Goal: Complete application form: Complete application form

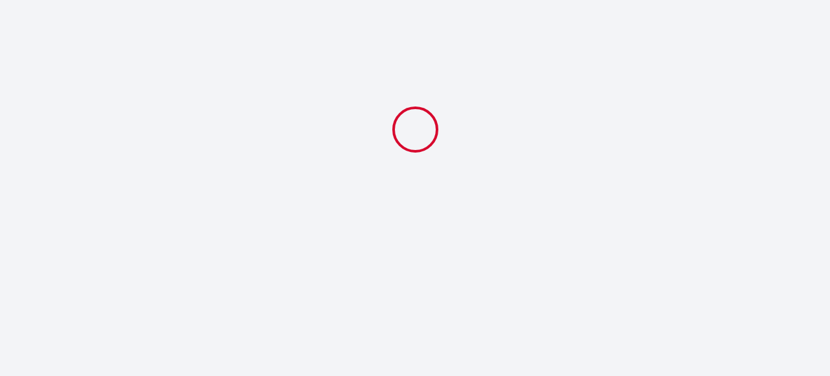
select select
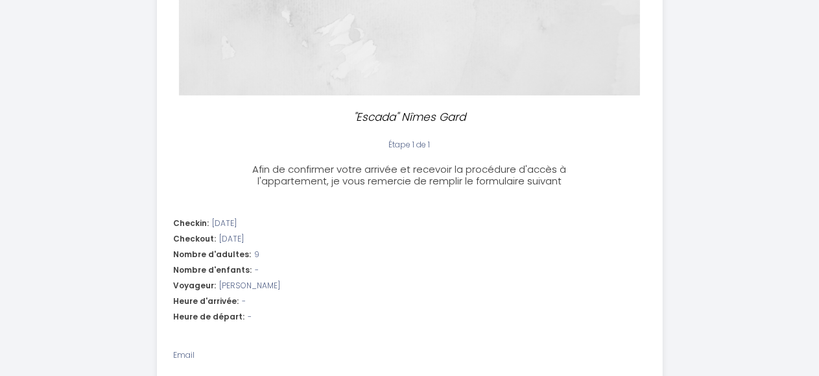
scroll to position [259, 0]
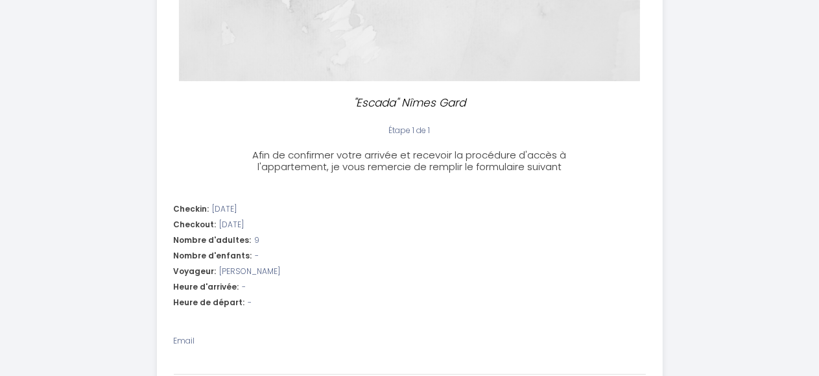
click at [281, 269] on span "[PERSON_NAME]" at bounding box center [250, 271] width 61 height 12
click at [307, 270] on div "Voyageur: [PERSON_NAME]" at bounding box center [410, 271] width 472 height 12
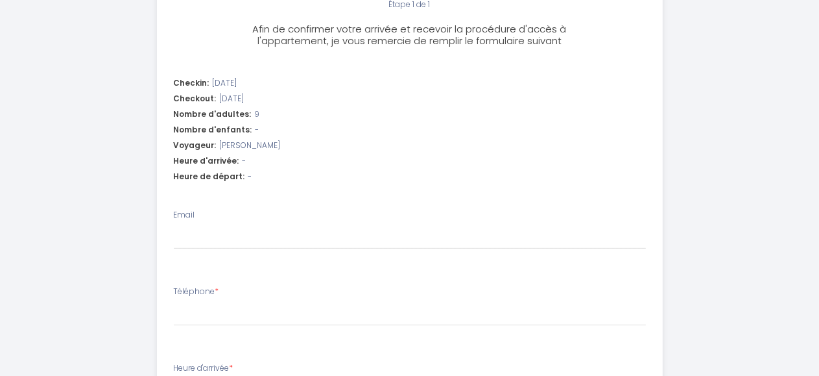
scroll to position [389, 0]
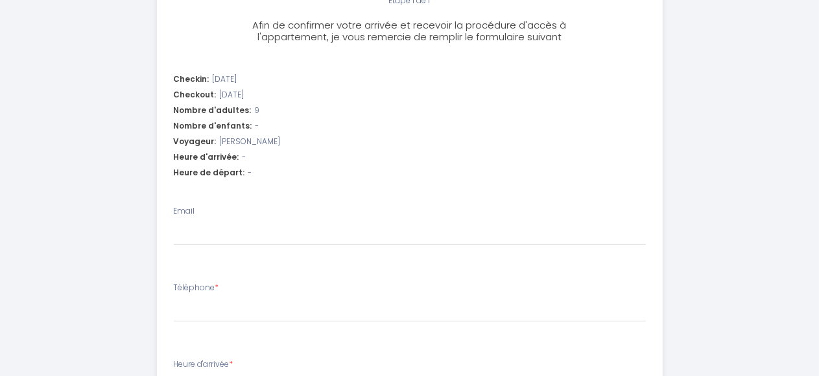
click at [243, 154] on span "-" at bounding box center [245, 157] width 4 height 12
click at [243, 159] on span "-" at bounding box center [245, 157] width 4 height 12
click at [236, 159] on div "Heure d'arrivée: -" at bounding box center [410, 157] width 472 height 12
click at [238, 145] on span "[PERSON_NAME]" at bounding box center [250, 142] width 61 height 12
click at [238, 143] on span "[PERSON_NAME]" at bounding box center [250, 142] width 61 height 12
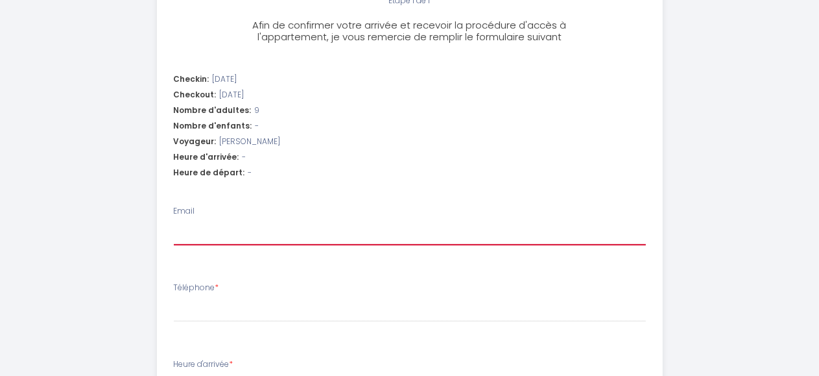
click at [198, 232] on input "Email" at bounding box center [410, 233] width 472 height 23
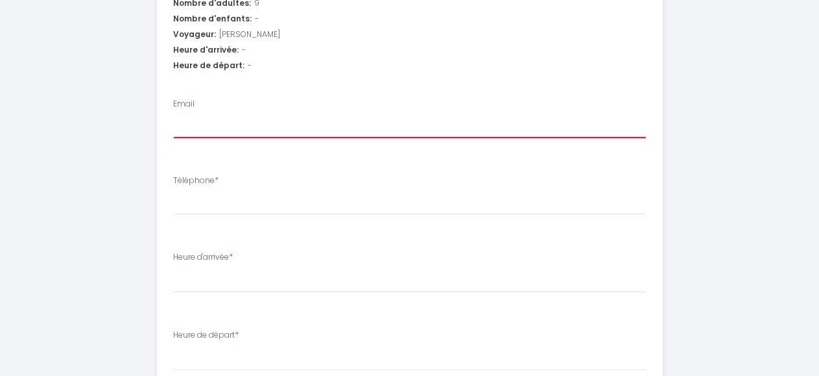
scroll to position [519, 0]
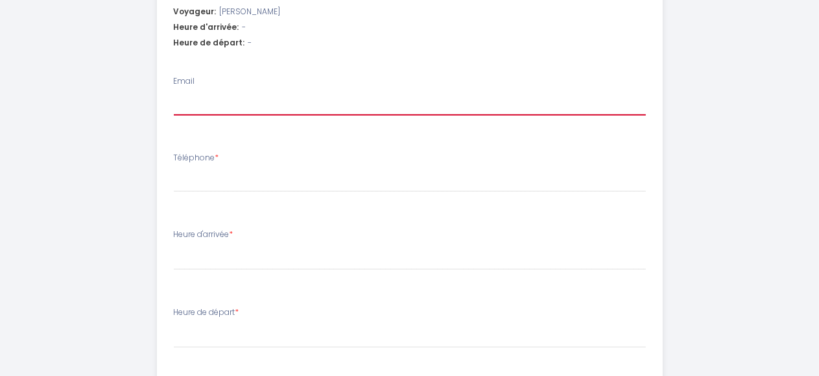
type input "G"
select select
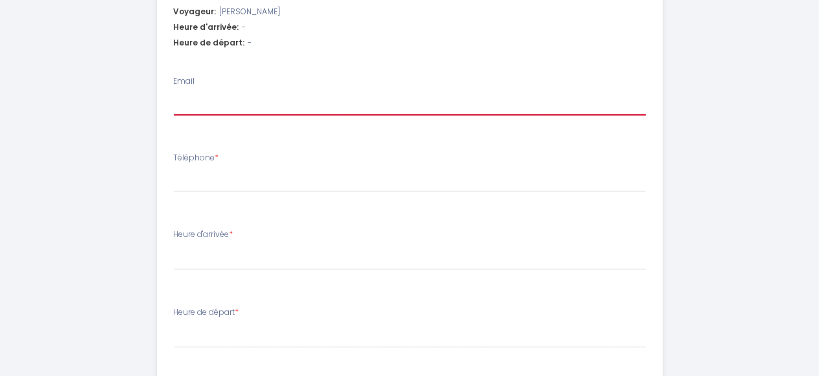
type input "g"
select select
type input "gu"
select select
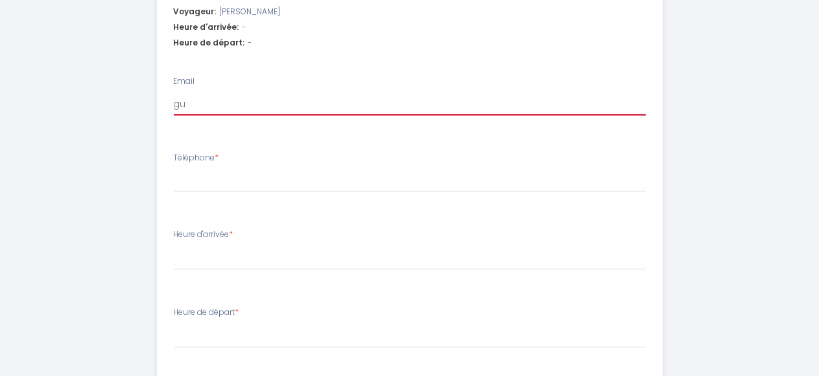
select select
type input "gui"
select select
type input "guit"
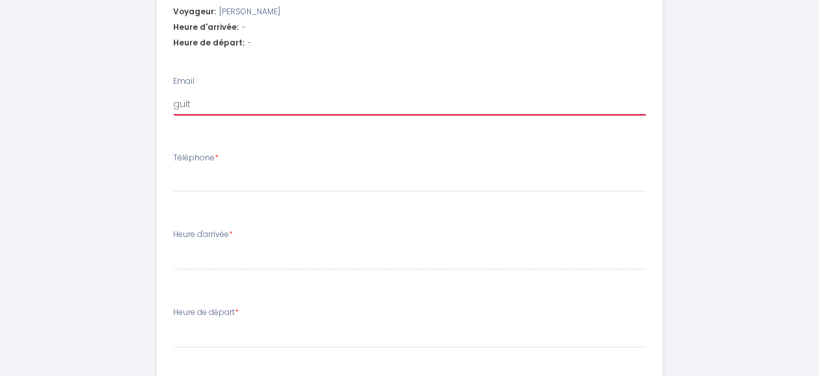
select select
type input "guito"
select select
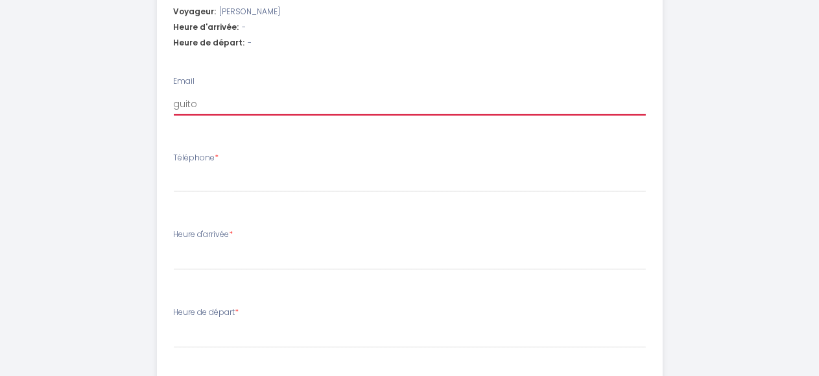
type input "guiton"
select select
type input "guiton."
select select
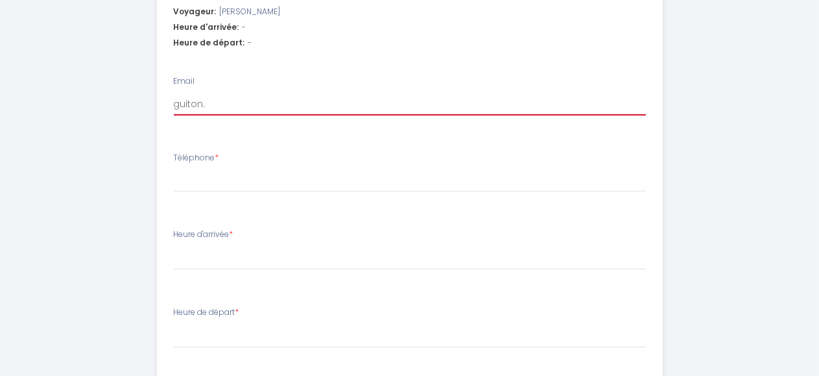
select select
type input "guiton.m"
select select
type input "guiton.m@"
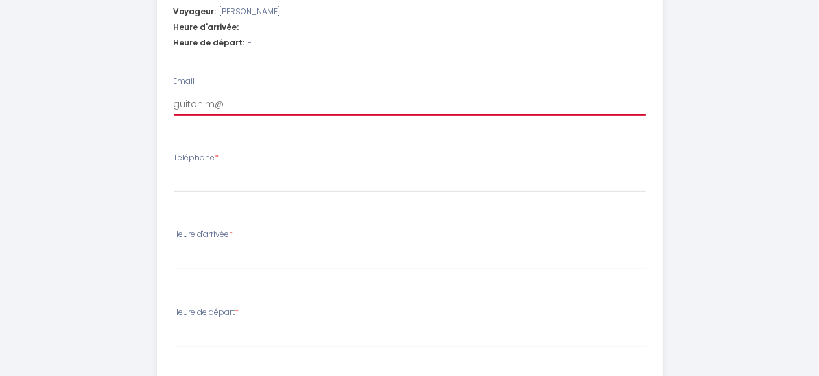
select select
type input "guiton.m@s"
select select
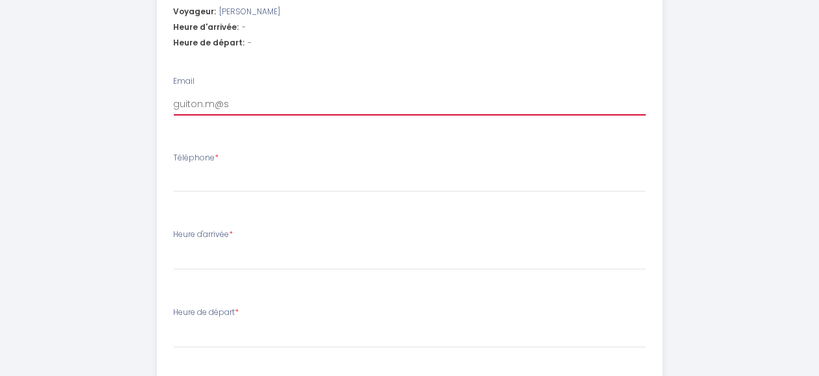
type input "guiton.m@sf"
select select
type input "[EMAIL_ADDRESS]"
select select
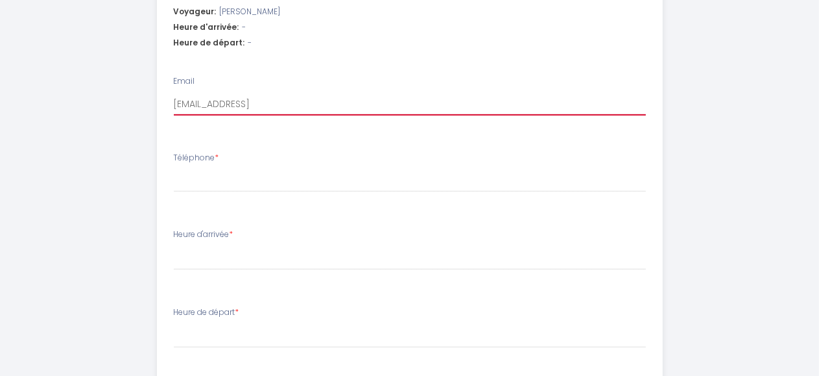
select select
type input "[EMAIL_ADDRESS]."
select select
type input "guiton.m@sfr.f"
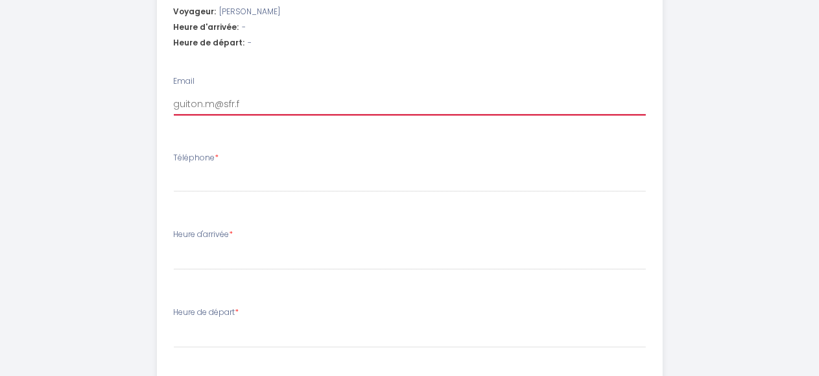
select select
type input "[EMAIL_ADDRESS][DOMAIN_NAME]"
select select
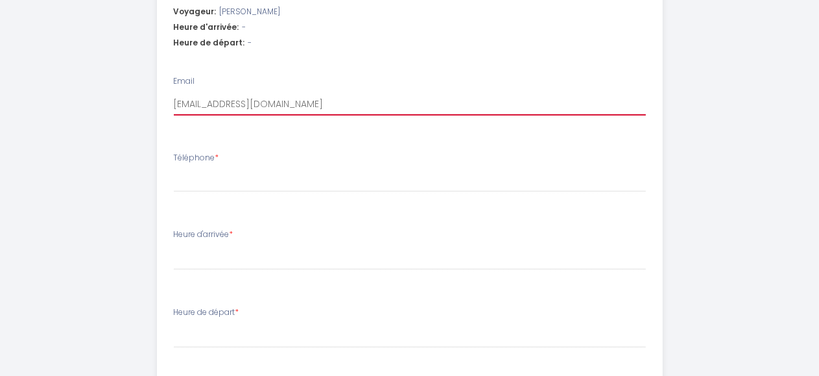
type input "[EMAIL_ADDRESS][DOMAIN_NAME]"
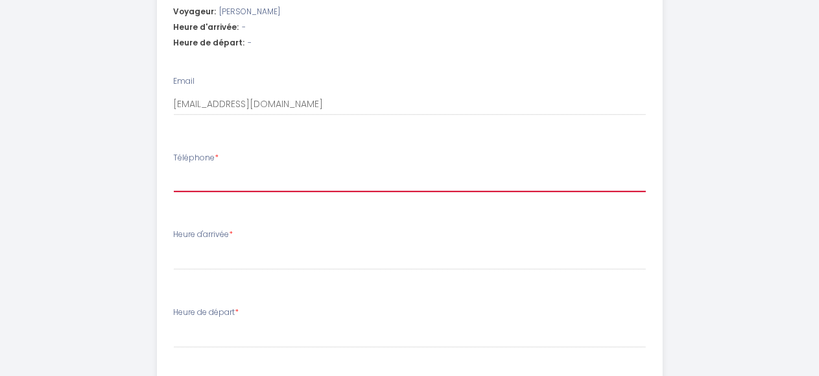
type input "0"
select select
type input "06"
select select
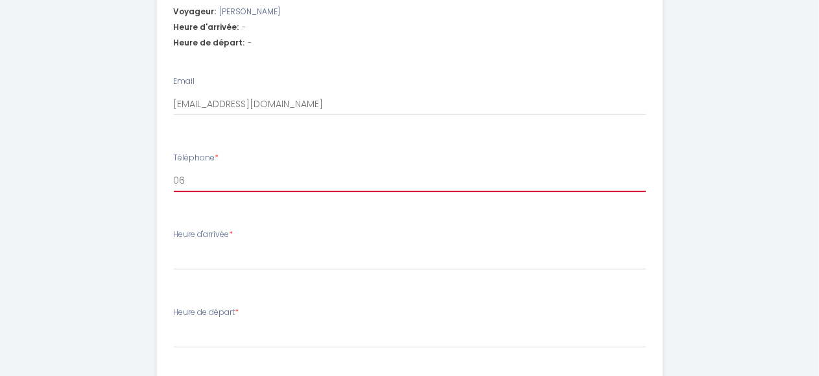
select select
type input "062"
select select
type input "0625"
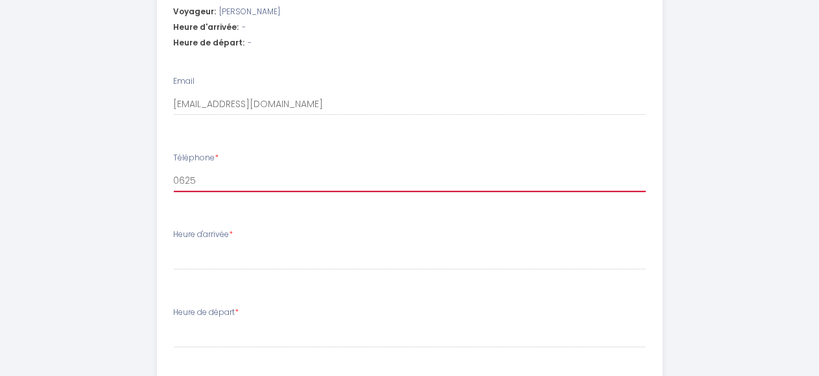
select select
type input "06255"
select select
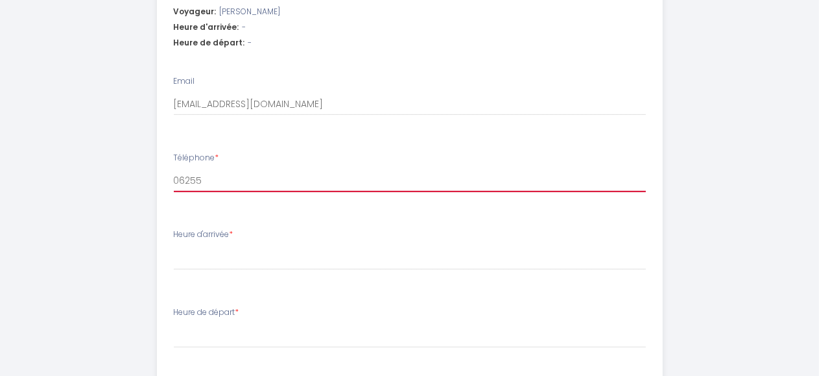
type input "062551"
select select
type input "0625510"
select select
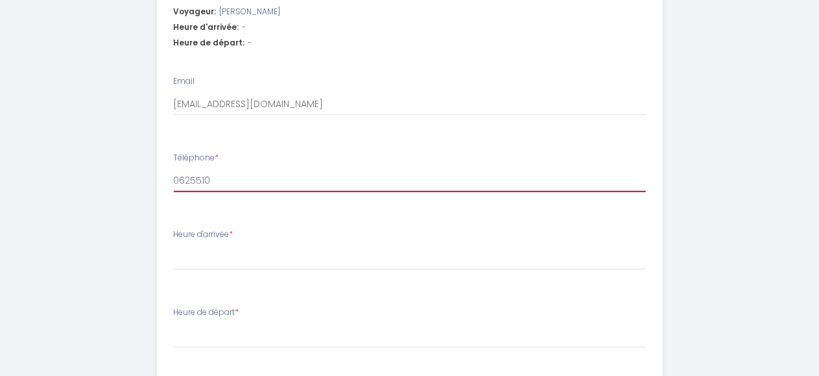
select select
type input "06255106"
select select
type input "062551065"
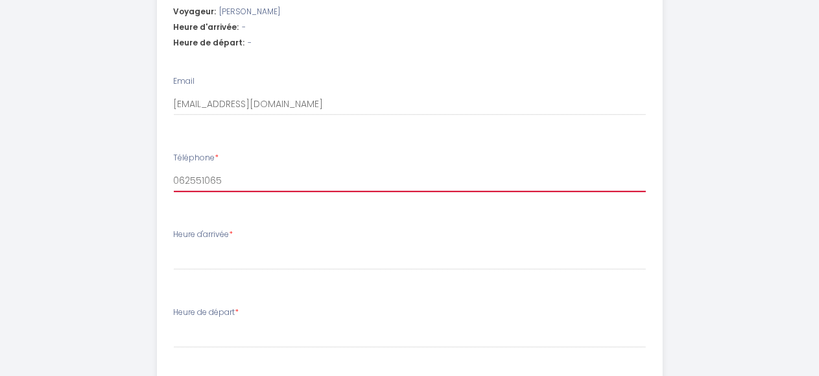
select select
type input "0625510657"
select select
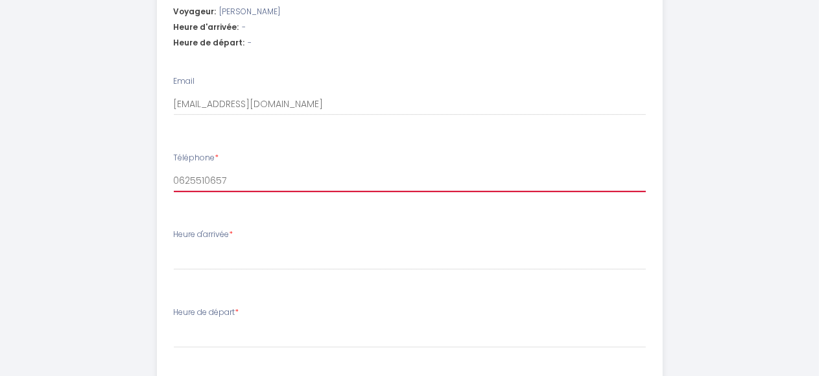
type input "0625510657"
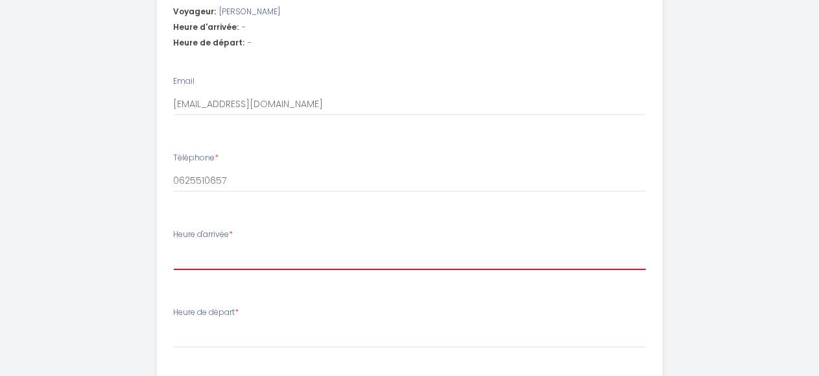
click at [285, 256] on select "15:00 15:30 16:00 16:30 17:00 17:30 18:00 18:30 19:00 19:30 20:00 20:30 21:00 2…" at bounding box center [410, 257] width 472 height 25
select select "16:00"
click at [174, 245] on select "15:00 15:30 16:00 16:30 17:00 17:30 18:00 18:30 19:00 19:30 20:00 20:30 21:00 2…" at bounding box center [410, 257] width 472 height 25
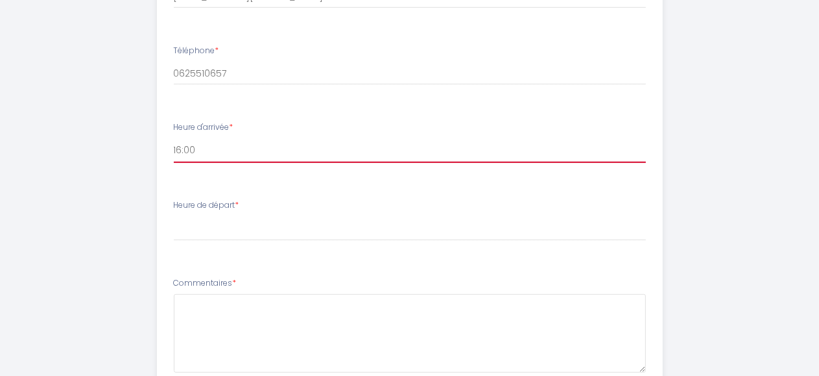
scroll to position [649, 0]
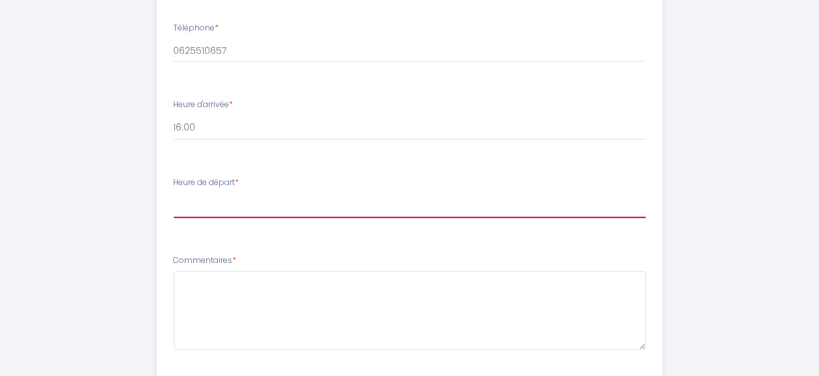
click at [213, 208] on select "00:00 00:30 01:00 01:30 02:00 02:30 03:00 03:30 04:00 04:30 05:00 05:30 06:00 0…" at bounding box center [410, 205] width 472 height 25
select select "10:00"
click at [174, 193] on select "00:00 00:30 01:00 01:30 02:00 02:30 03:00 03:30 04:00 04:30 05:00 05:30 06:00 0…" at bounding box center [410, 205] width 472 height 25
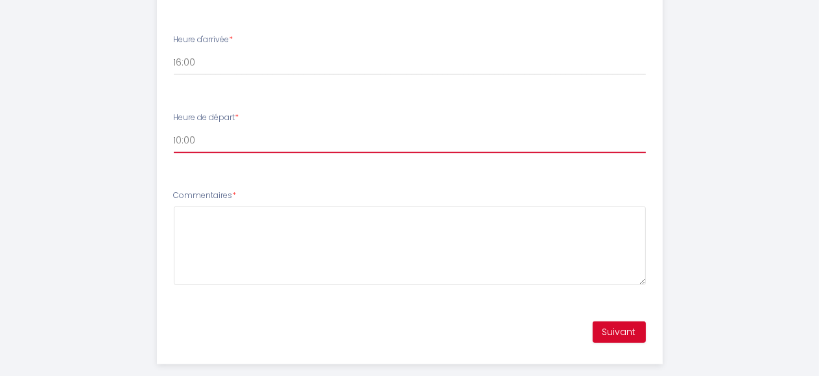
scroll to position [734, 0]
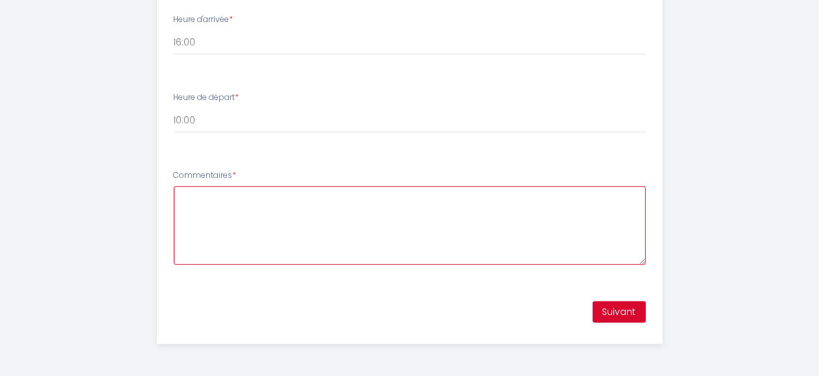
click at [187, 204] on textarea "Commentaires *" at bounding box center [410, 225] width 472 height 78
type textarea "C'est ma femme, [PERSON_NAME], qui sera locataire sur ce weekend."
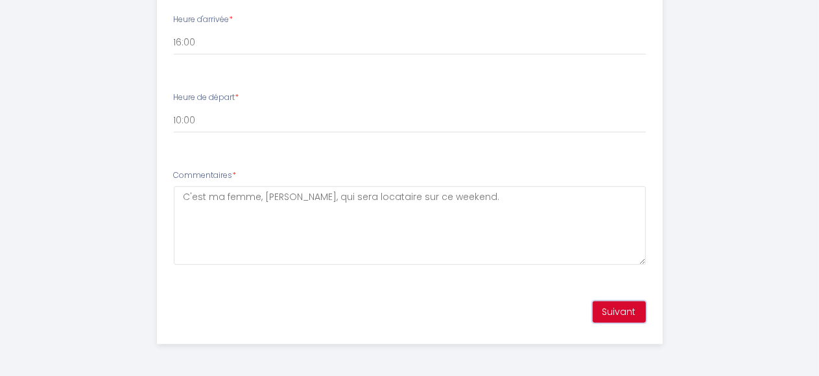
click at [620, 308] on button "Suivant" at bounding box center [619, 312] width 53 height 22
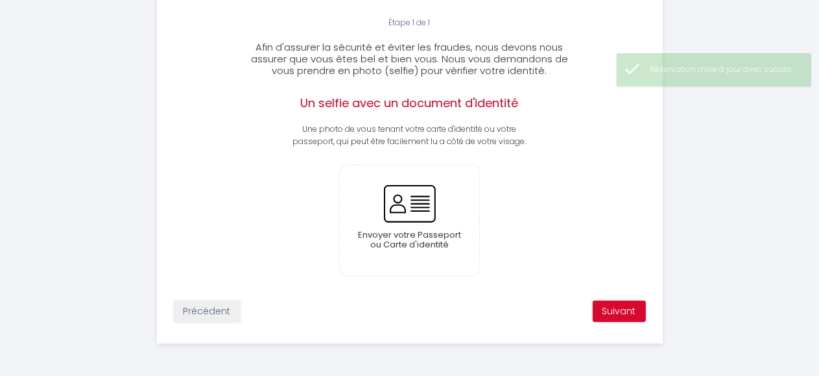
scroll to position [366, 0]
